Goal: Navigation & Orientation: Find specific page/section

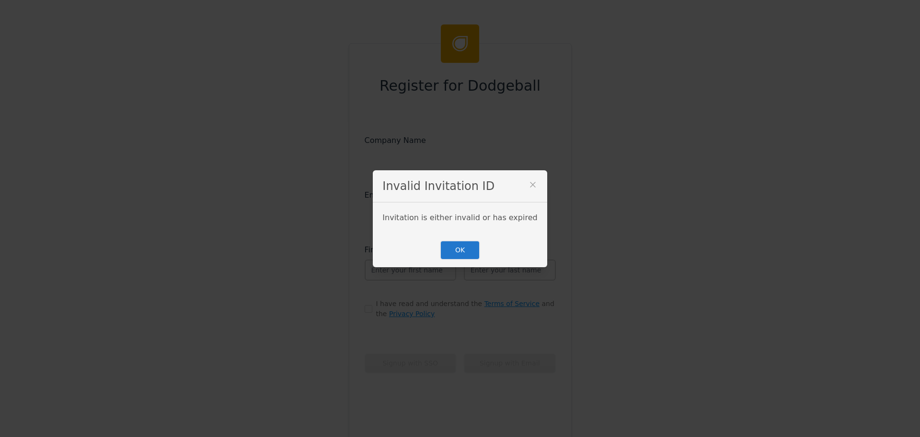
click at [464, 252] on button "OK" at bounding box center [460, 250] width 40 height 20
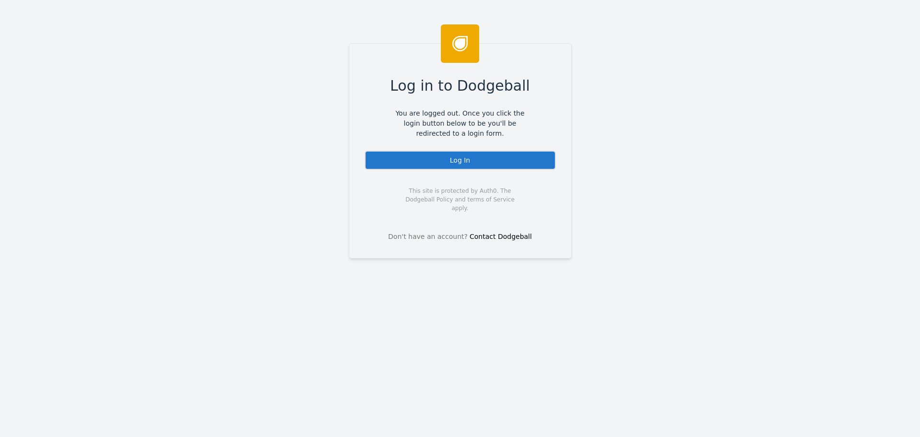
click at [472, 160] on div "Log In" at bounding box center [460, 160] width 191 height 19
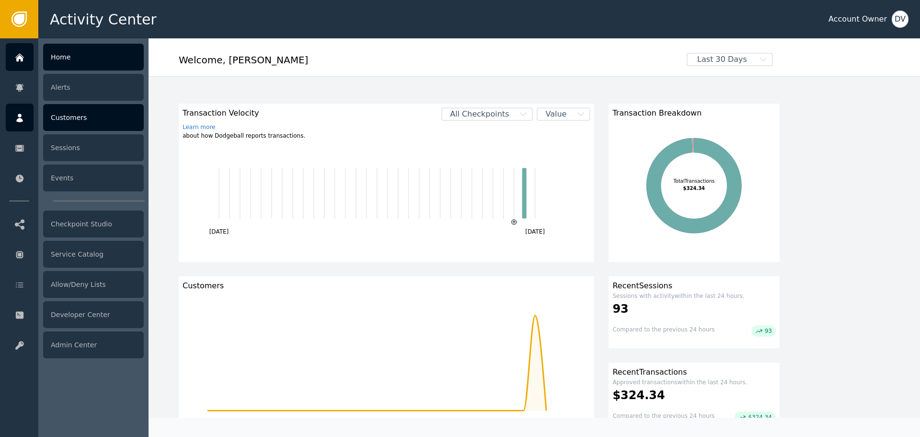
click at [90, 116] on div "Customers" at bounding box center [93, 117] width 101 height 27
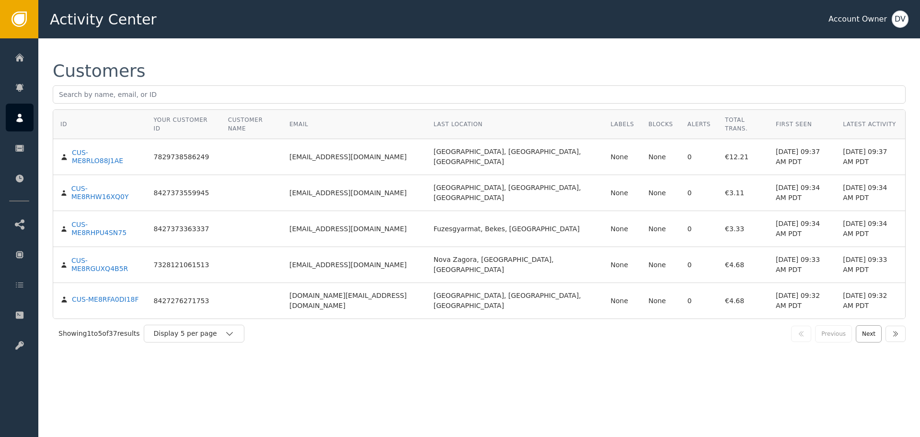
click at [869, 337] on button "Next" at bounding box center [869, 333] width 26 height 17
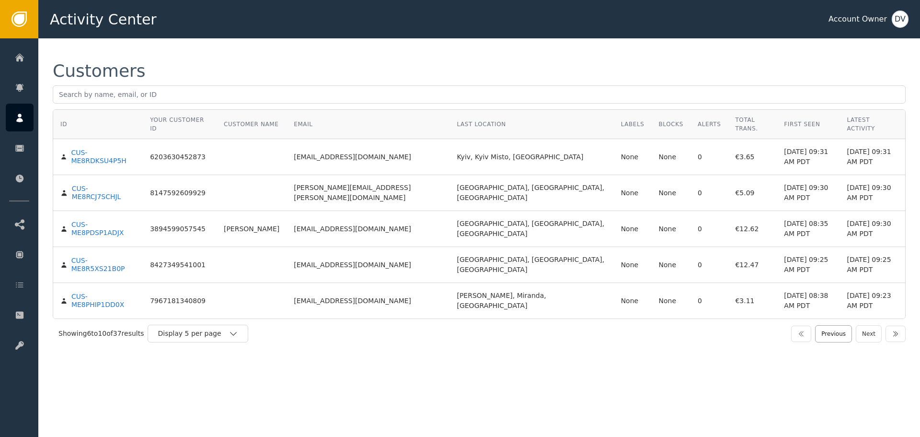
click at [842, 325] on button "Previous" at bounding box center [833, 333] width 37 height 17
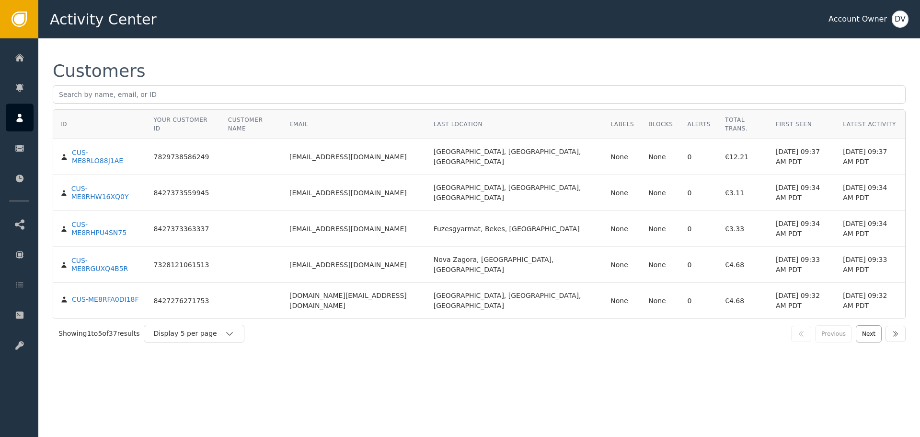
click at [876, 337] on button "Next" at bounding box center [869, 333] width 26 height 17
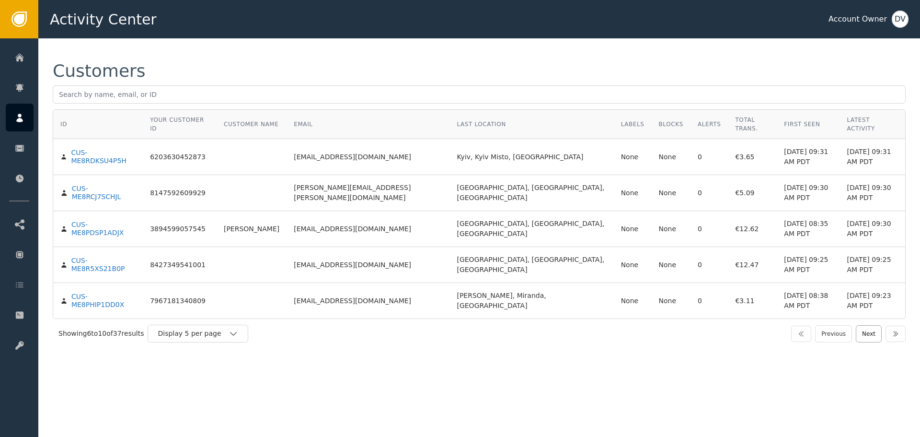
click at [871, 325] on button "Next" at bounding box center [869, 333] width 26 height 17
